Goal: Check status: Check status

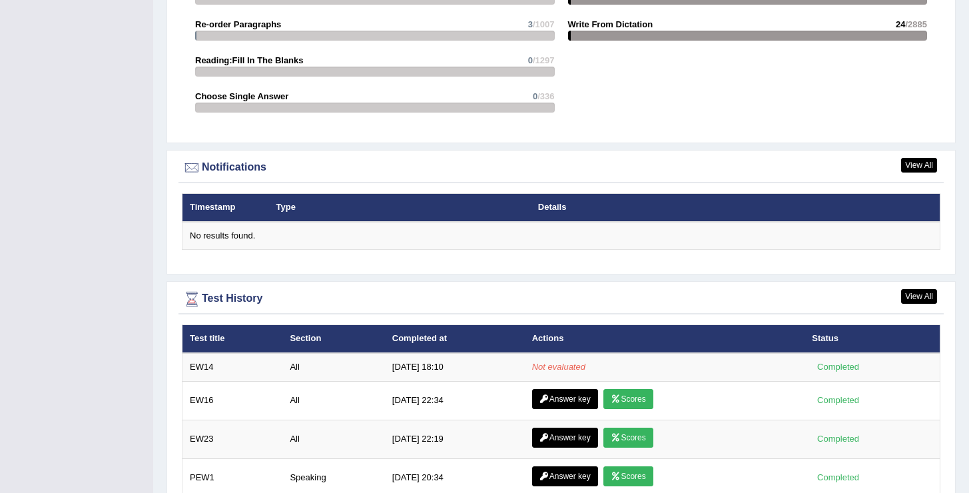
scroll to position [1588, 0]
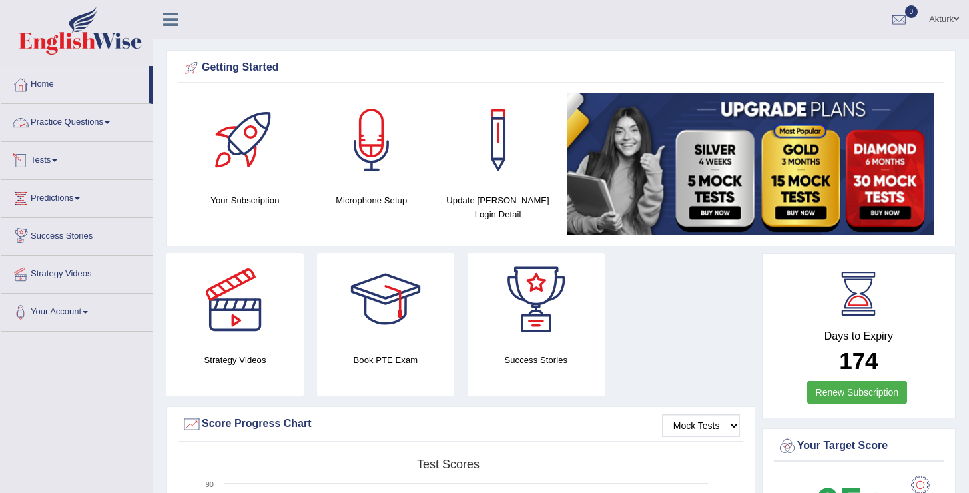
click at [40, 159] on link "Tests" at bounding box center [77, 158] width 152 height 33
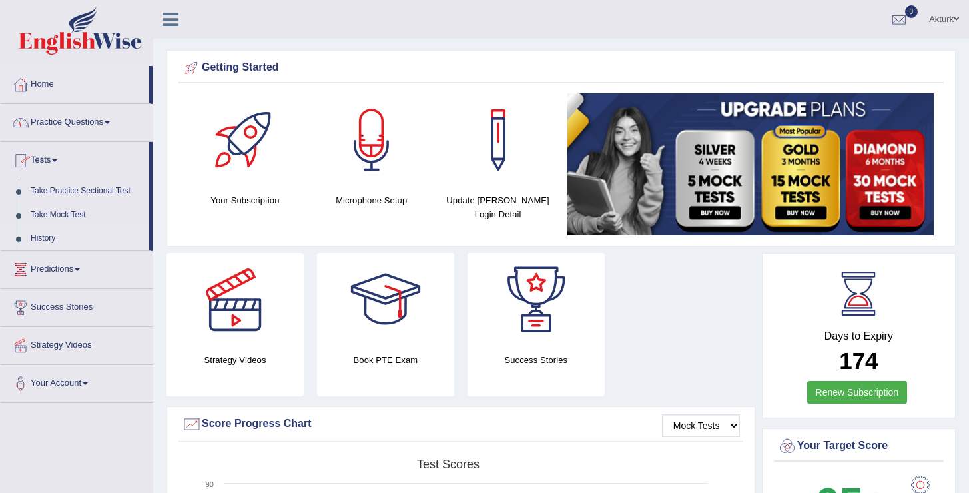
click at [51, 243] on link "History" at bounding box center [87, 238] width 125 height 24
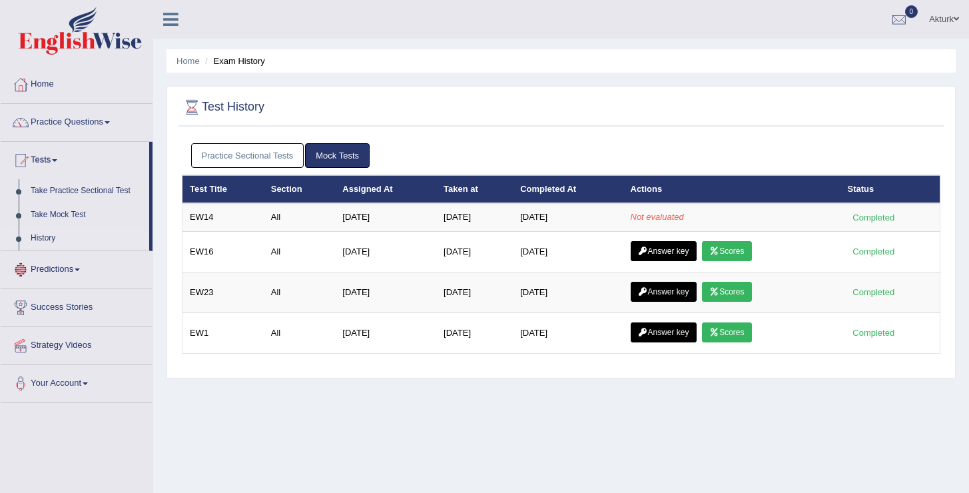
click at [250, 156] on link "Practice Sectional Tests" at bounding box center [247, 155] width 113 height 25
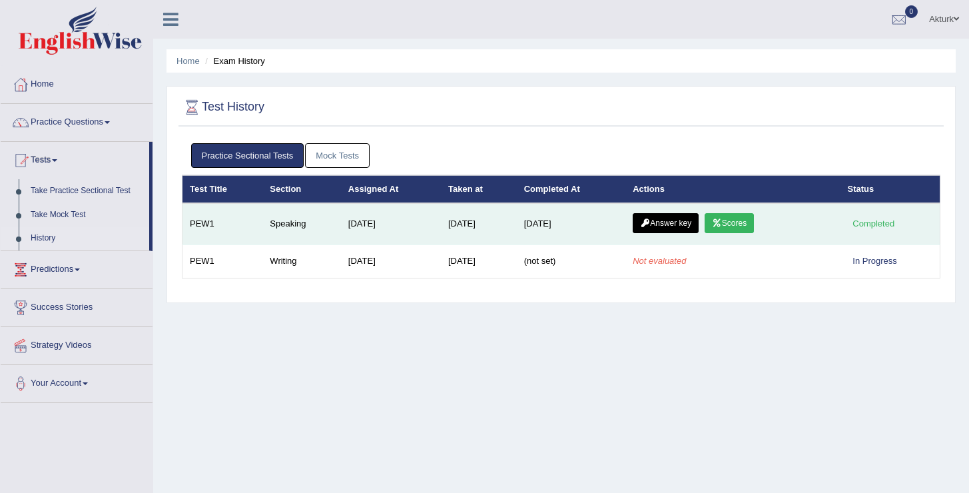
click at [754, 220] on link "Scores" at bounding box center [729, 223] width 49 height 20
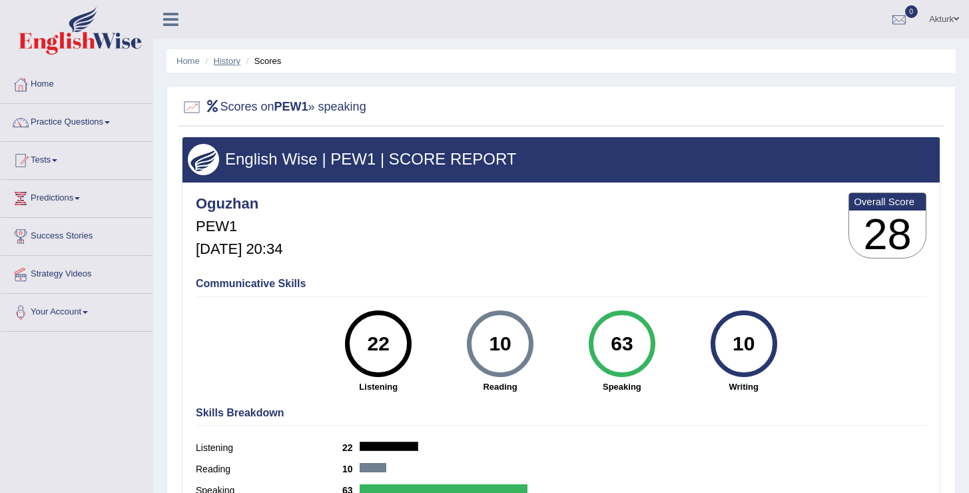
click at [223, 63] on link "History" at bounding box center [227, 61] width 27 height 10
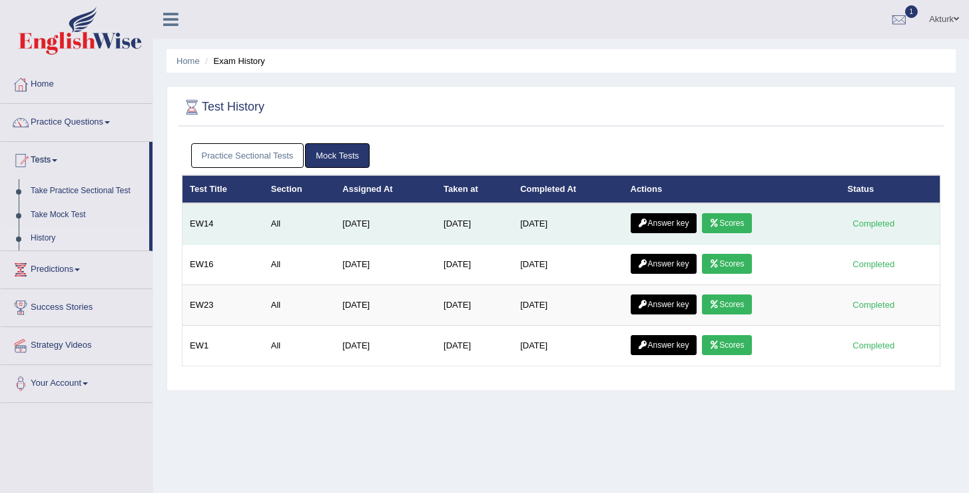
click at [727, 218] on link "Scores" at bounding box center [726, 223] width 49 height 20
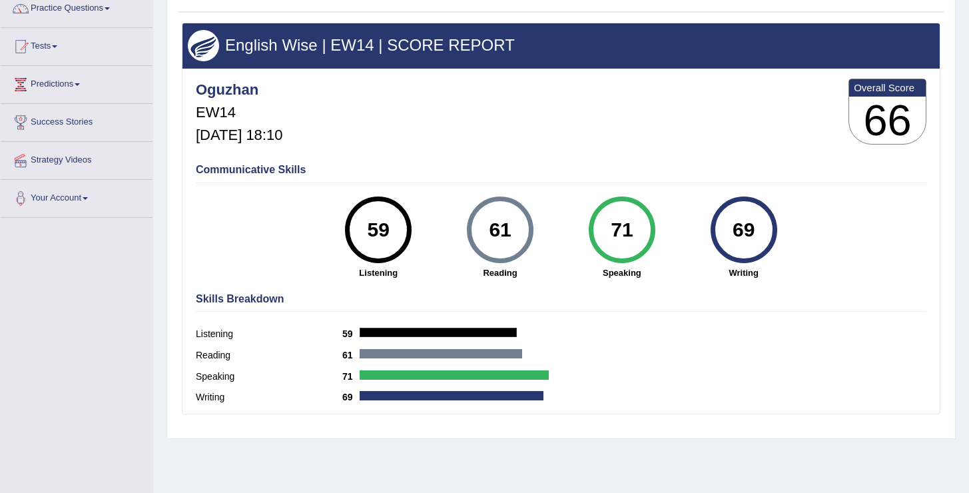
scroll to position [115, 0]
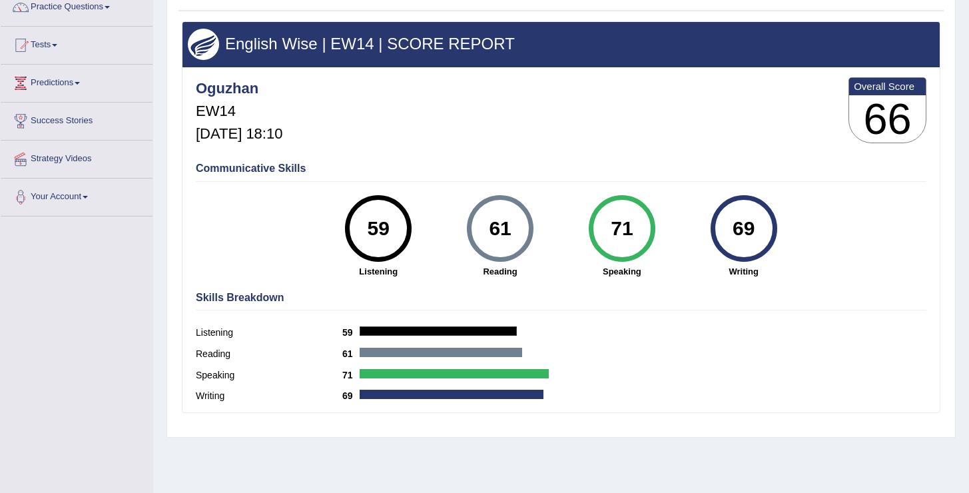
click at [530, 163] on h4 "Communicative Skills" at bounding box center [561, 169] width 731 height 12
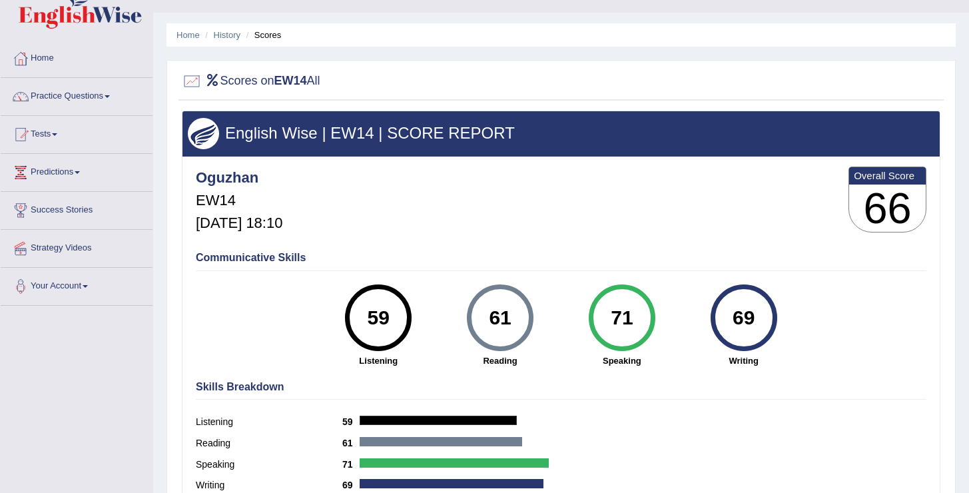
scroll to position [0, 0]
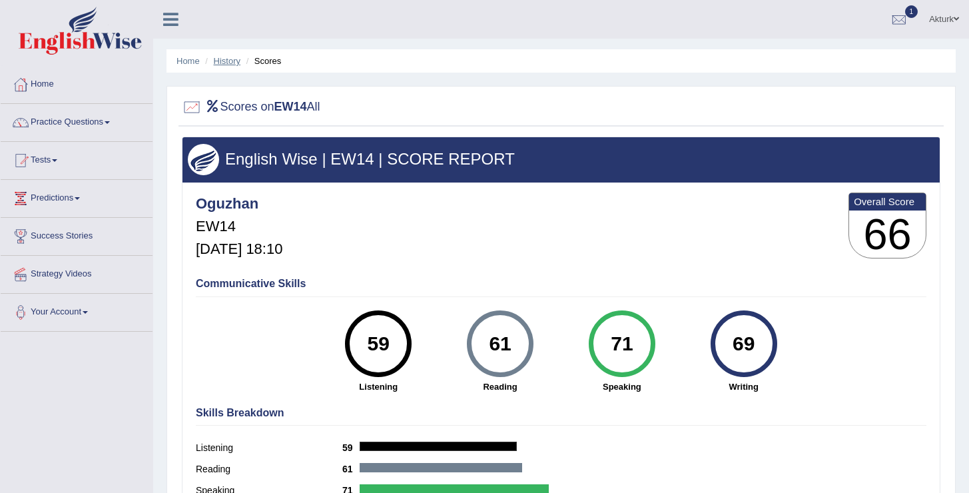
click at [220, 63] on link "History" at bounding box center [227, 61] width 27 height 10
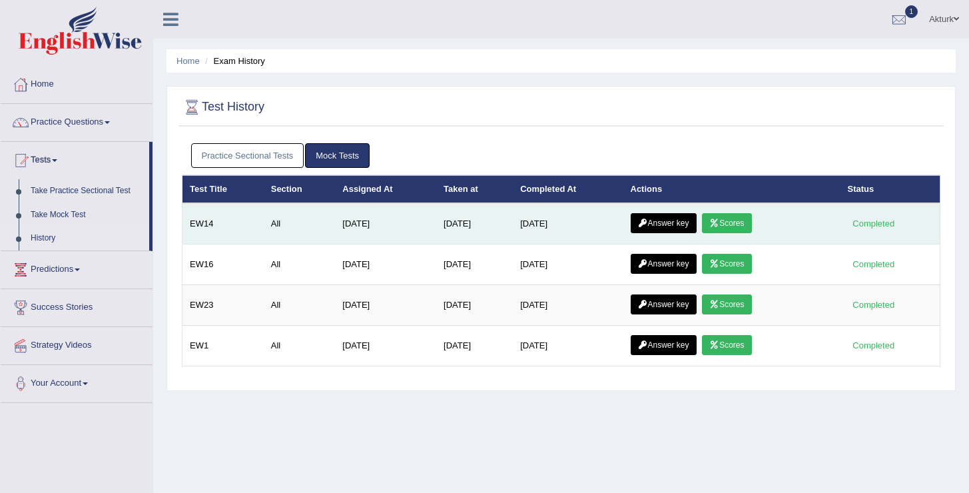
click at [676, 222] on link "Answer key" at bounding box center [664, 223] width 66 height 20
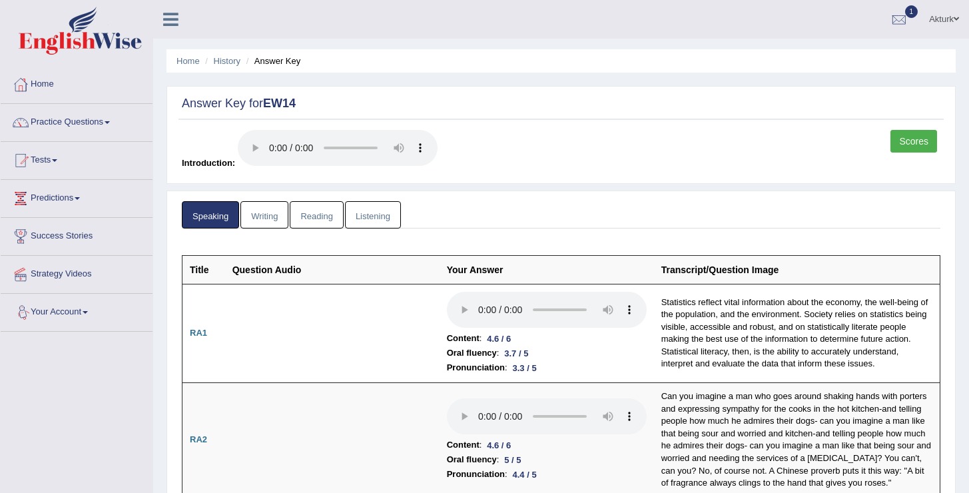
click at [272, 221] on link "Writing" at bounding box center [264, 214] width 48 height 27
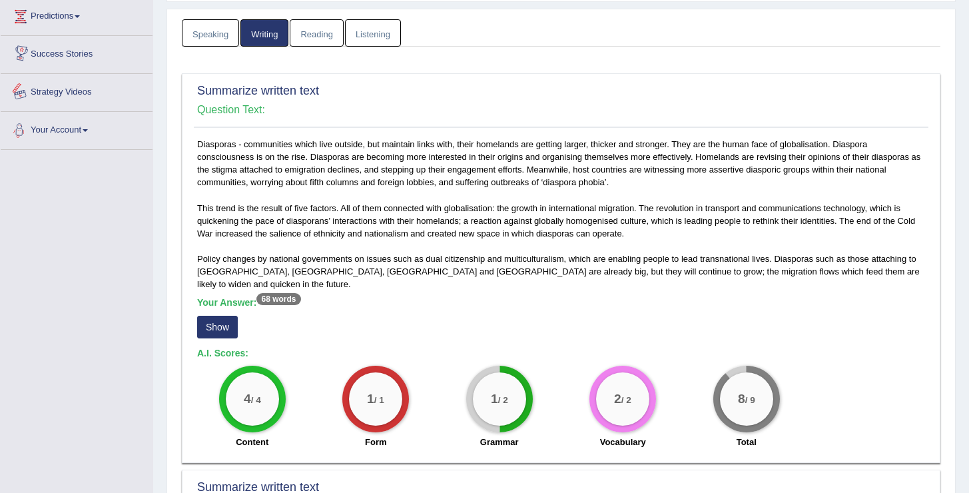
scroll to position [188, 0]
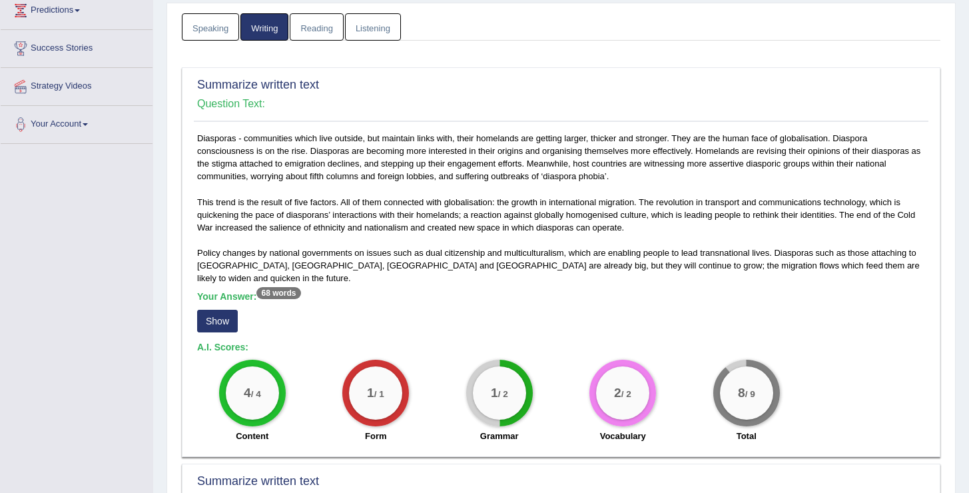
click at [224, 310] on button "Show" at bounding box center [217, 321] width 41 height 23
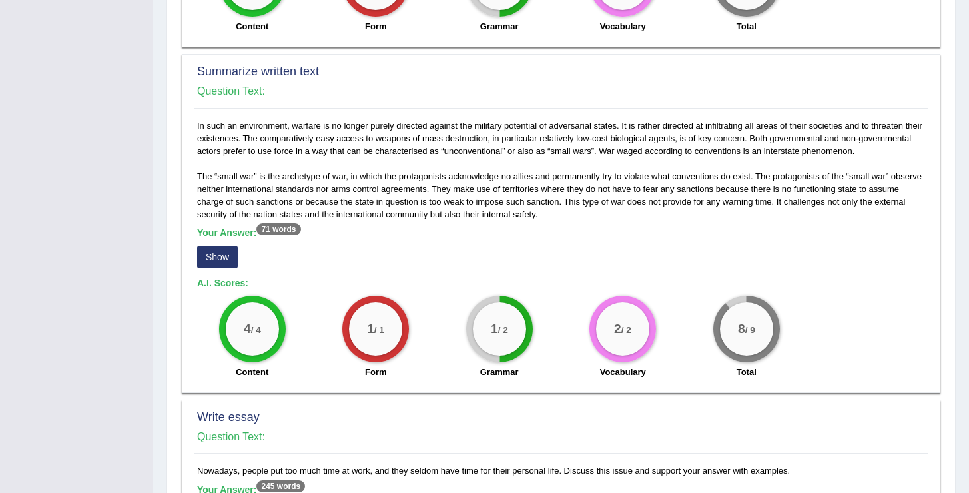
scroll to position [610, 0]
click at [216, 246] on button "Show" at bounding box center [217, 256] width 41 height 23
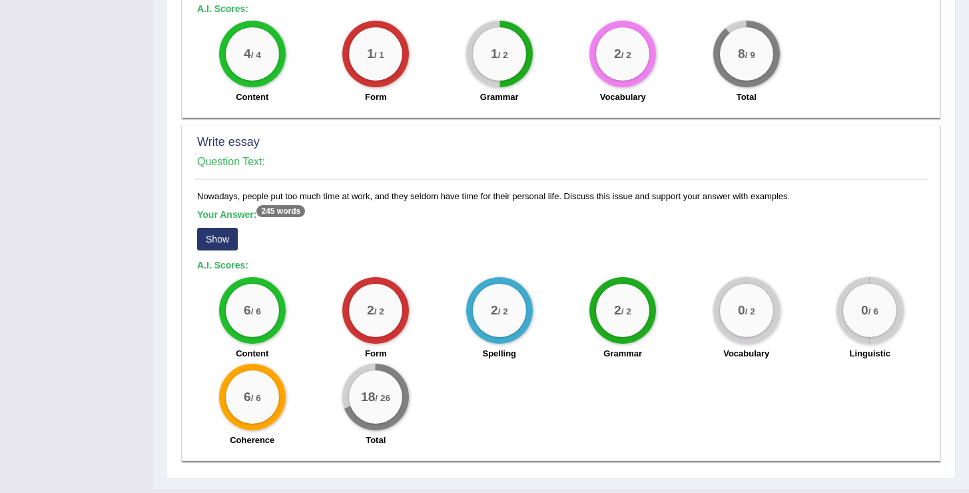
scroll to position [913, 0]
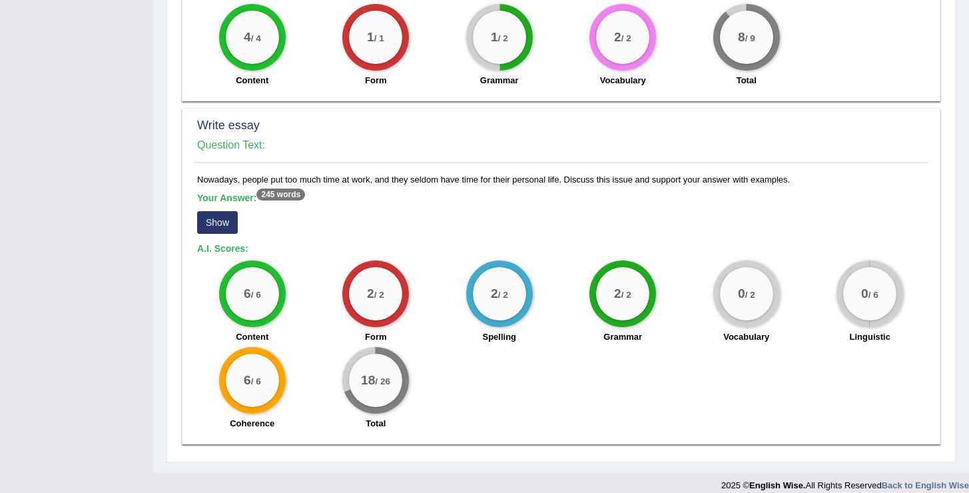
click at [226, 215] on button "Show" at bounding box center [217, 222] width 41 height 23
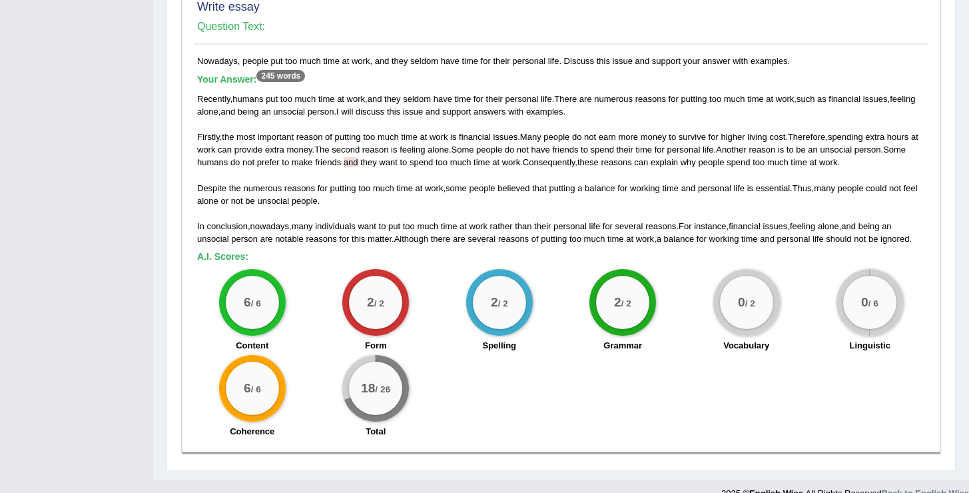
scroll to position [1040, 0]
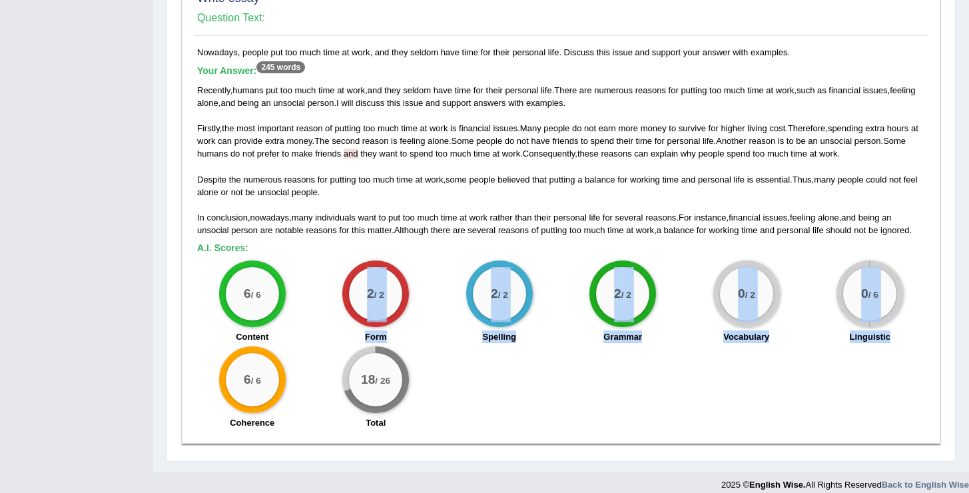
drag, startPoint x: 895, startPoint y: 322, endPoint x: 388, endPoint y: 310, distance: 507.0
click at [388, 310] on div "6 / 6 Content 2 / 2 Form 2 / 2 Spelling 2 / 2 Grammar 0 / 2 Vocabulary 0 / 6 Li…" at bounding box center [561, 346] width 741 height 172
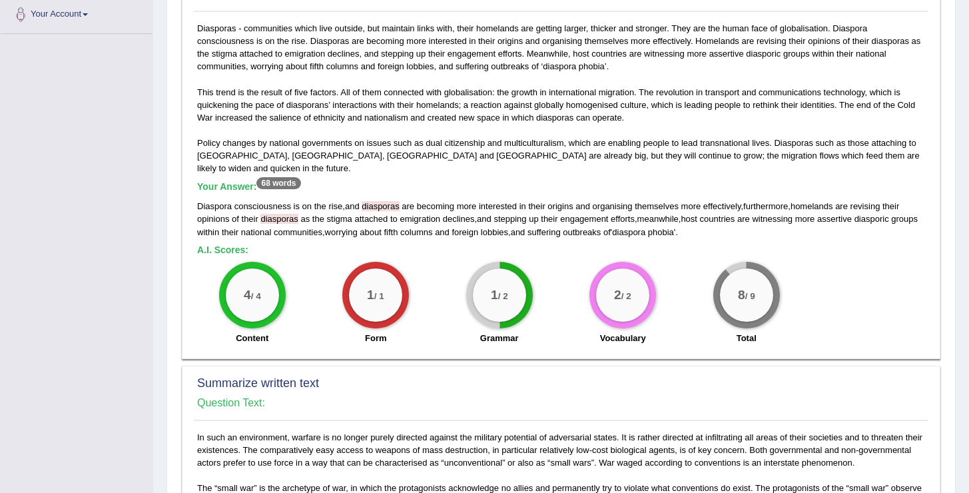
scroll to position [0, 0]
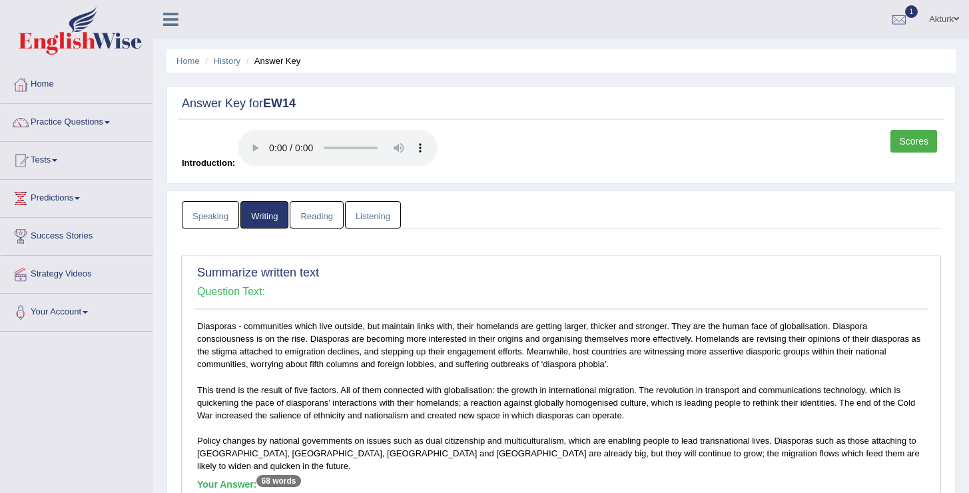
click at [320, 217] on link "Reading" at bounding box center [316, 214] width 53 height 27
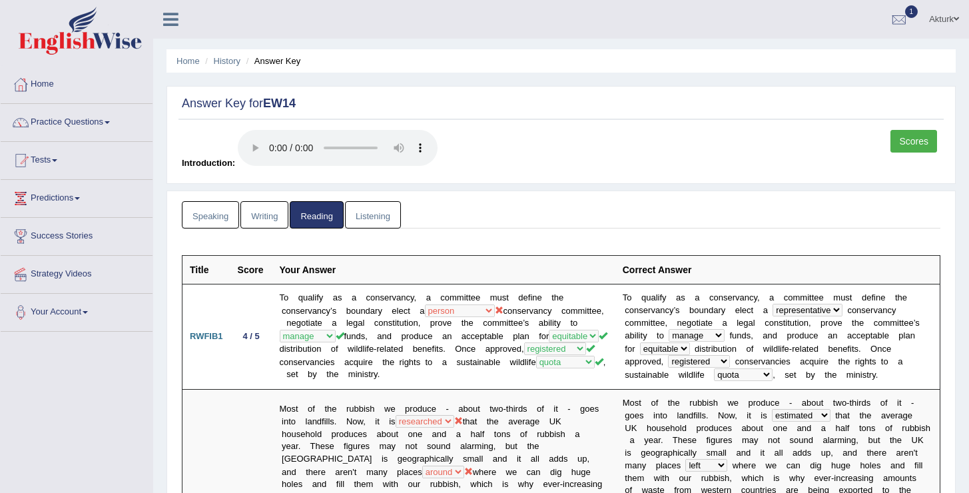
click at [370, 210] on link "Listening" at bounding box center [373, 214] width 56 height 27
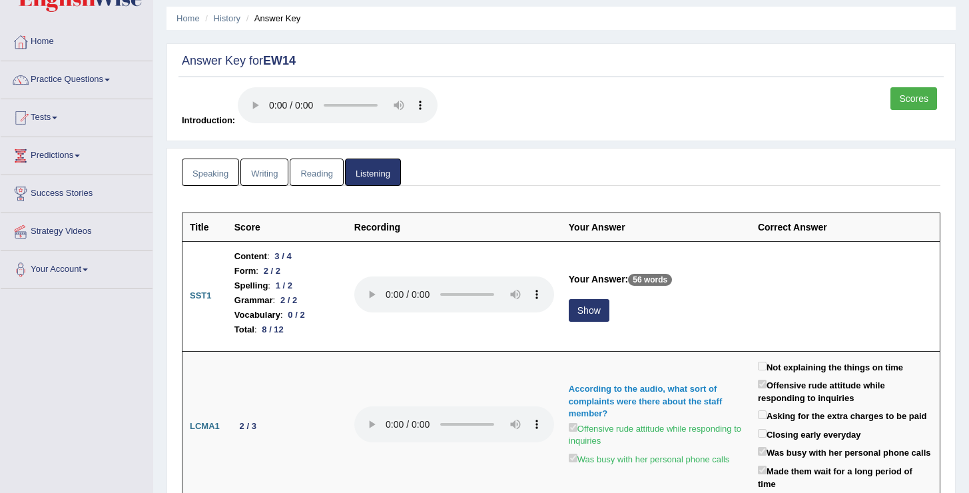
scroll to position [58, 0]
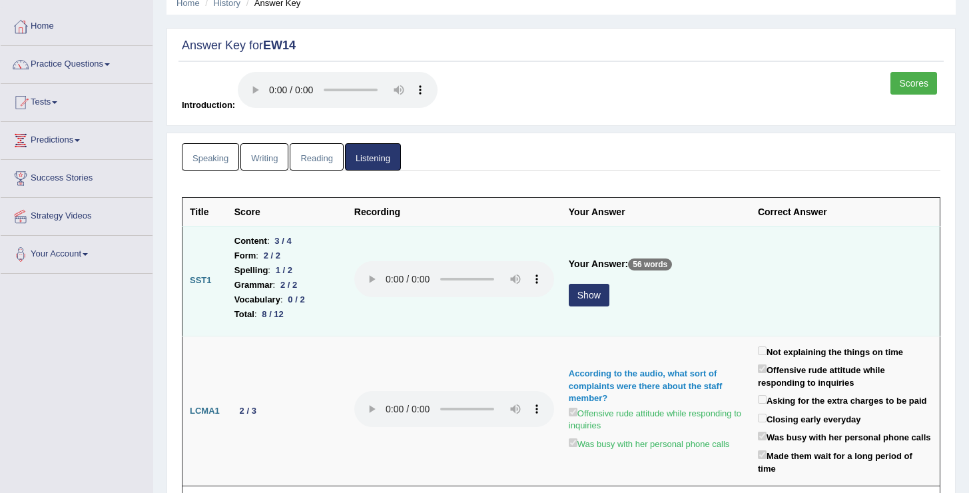
click at [596, 290] on button "Show" at bounding box center [589, 295] width 41 height 23
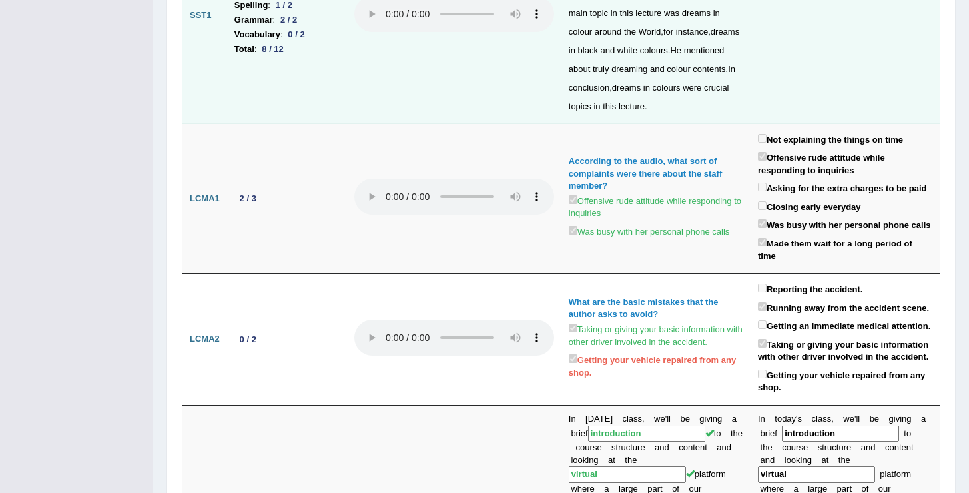
scroll to position [0, 0]
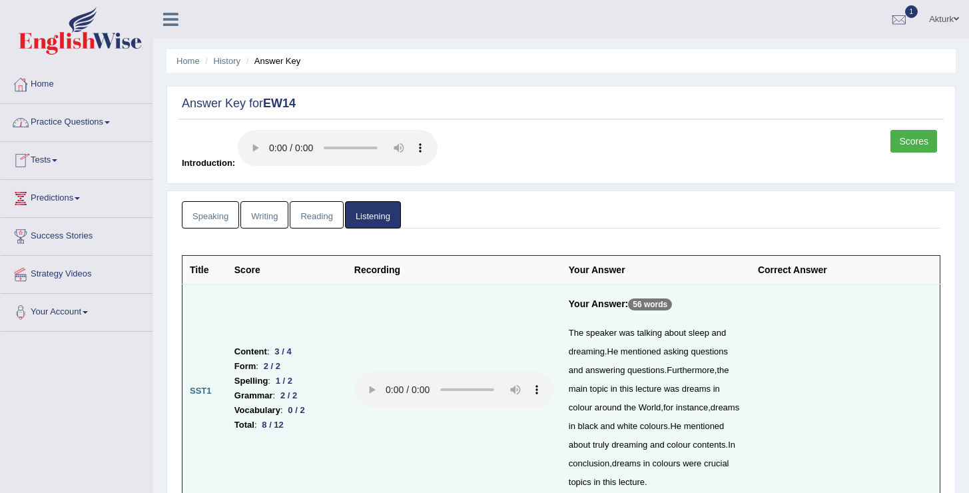
click at [53, 85] on link "Home" at bounding box center [77, 82] width 152 height 33
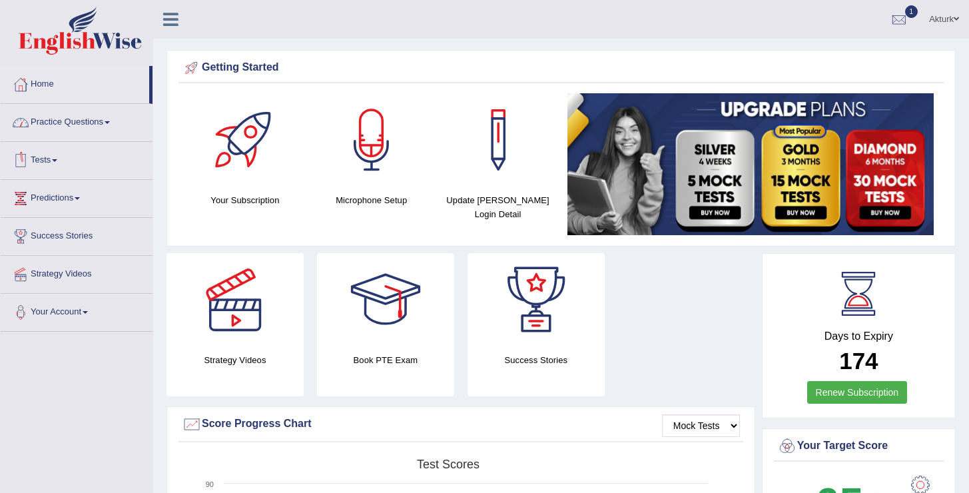
click at [49, 163] on link "Tests" at bounding box center [77, 158] width 152 height 33
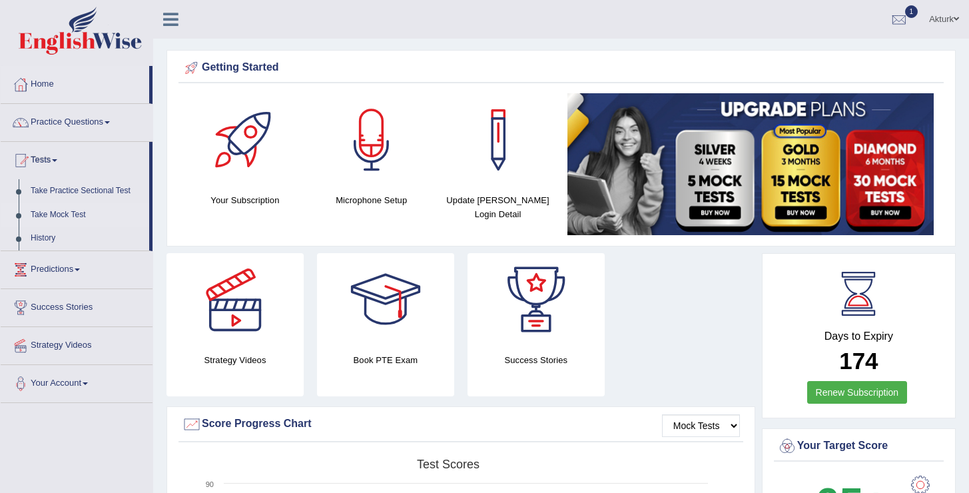
click at [61, 211] on link "Take Mock Test" at bounding box center [87, 215] width 125 height 24
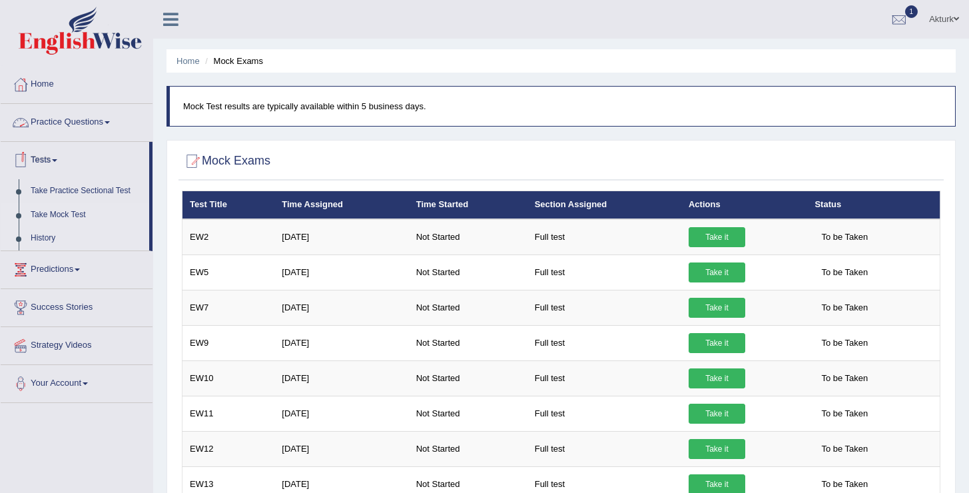
click at [57, 238] on link "History" at bounding box center [87, 238] width 125 height 24
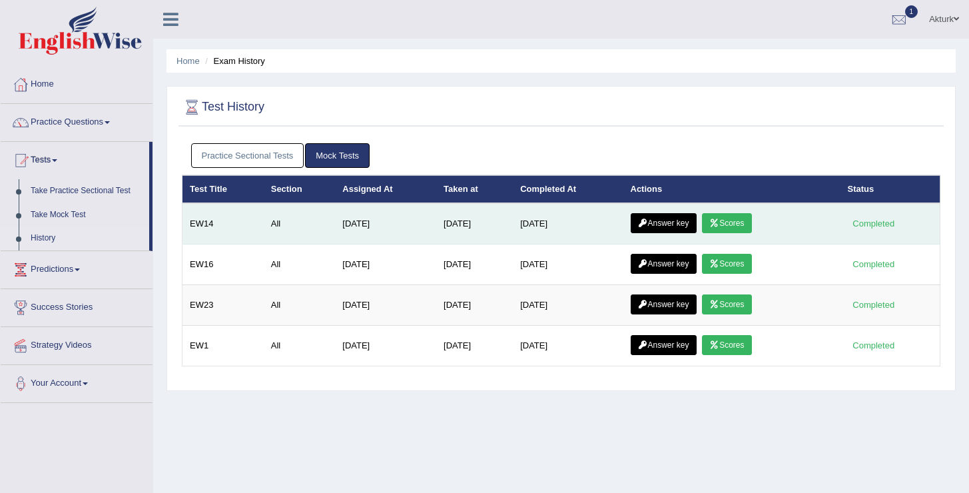
click at [738, 220] on link "Scores" at bounding box center [726, 223] width 49 height 20
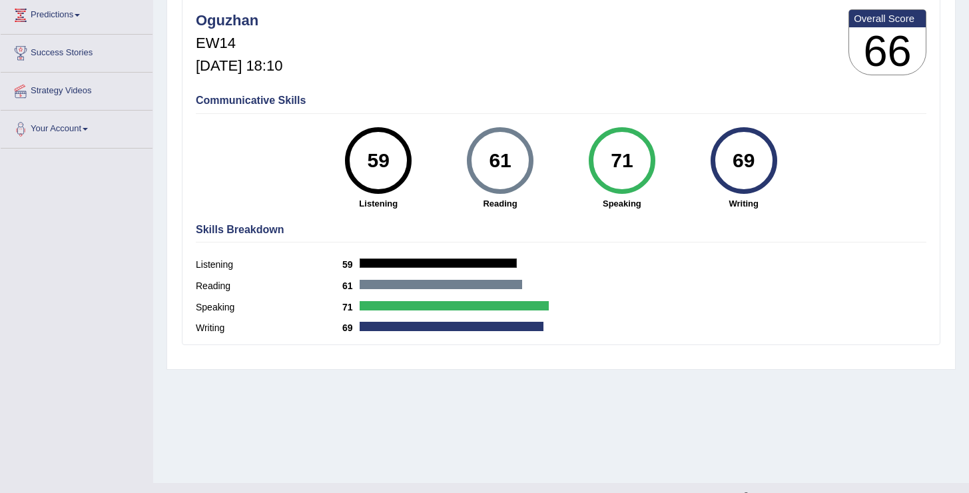
scroll to position [206, 0]
